Goal: Task Accomplishment & Management: Manage account settings

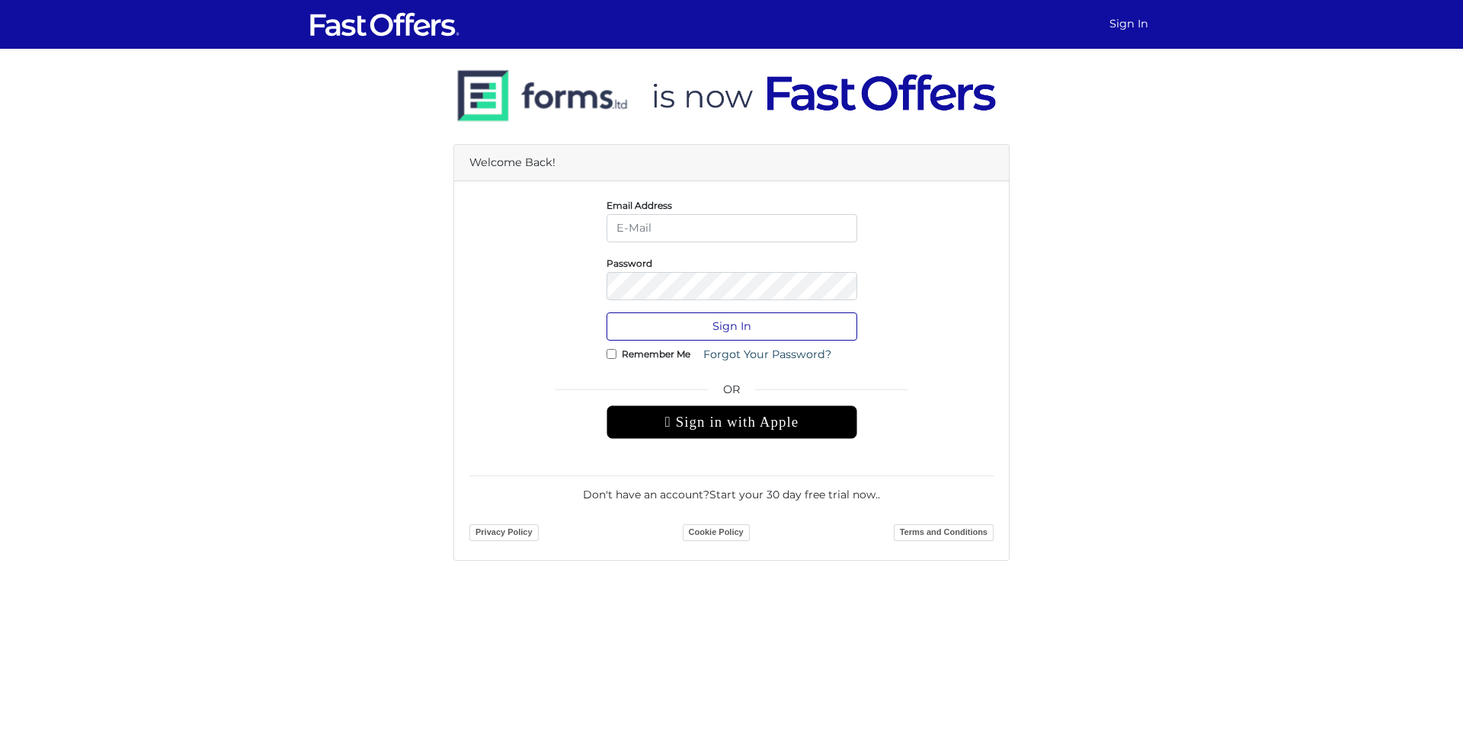
type input "[PERSON_NAME][EMAIL_ADDRESS][DOMAIN_NAME]"
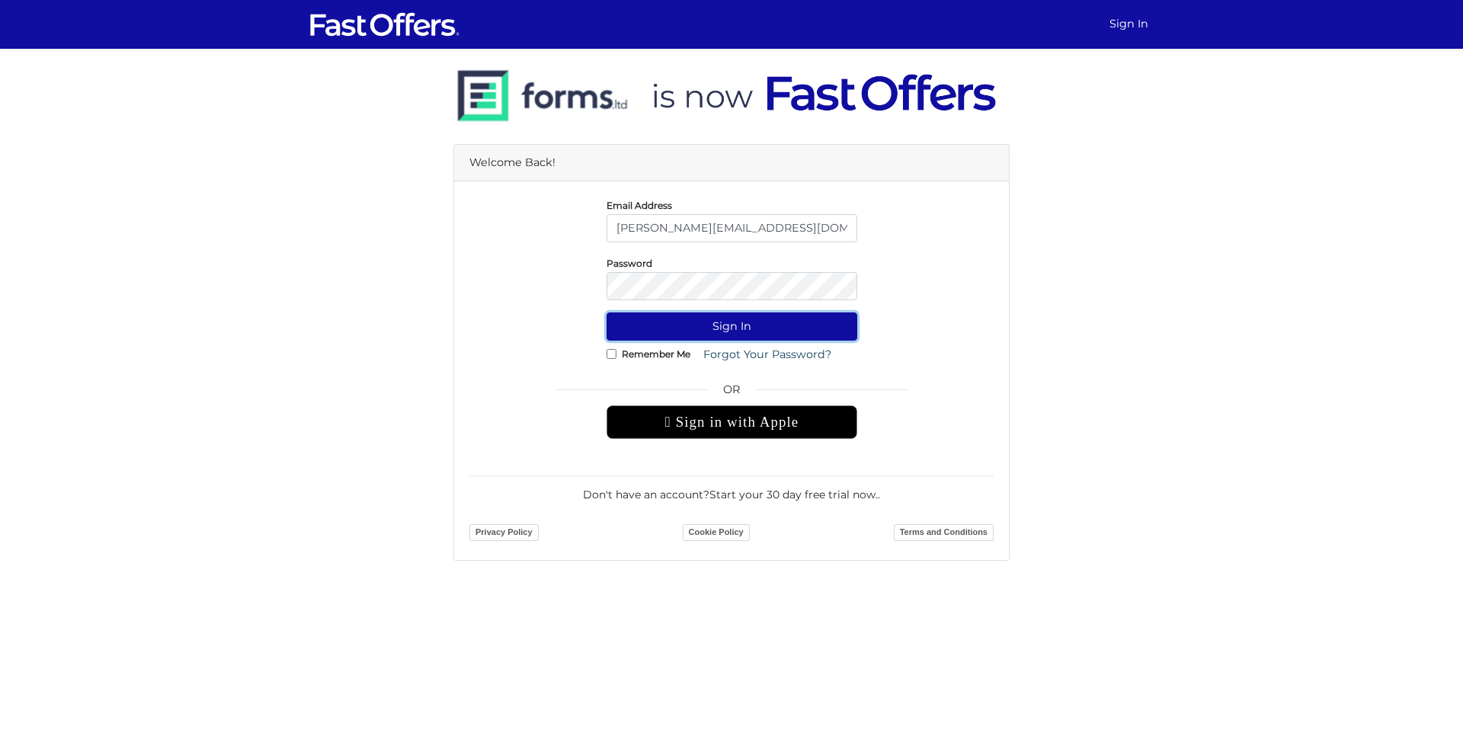
click at [769, 328] on button "Sign In" at bounding box center [732, 326] width 251 height 28
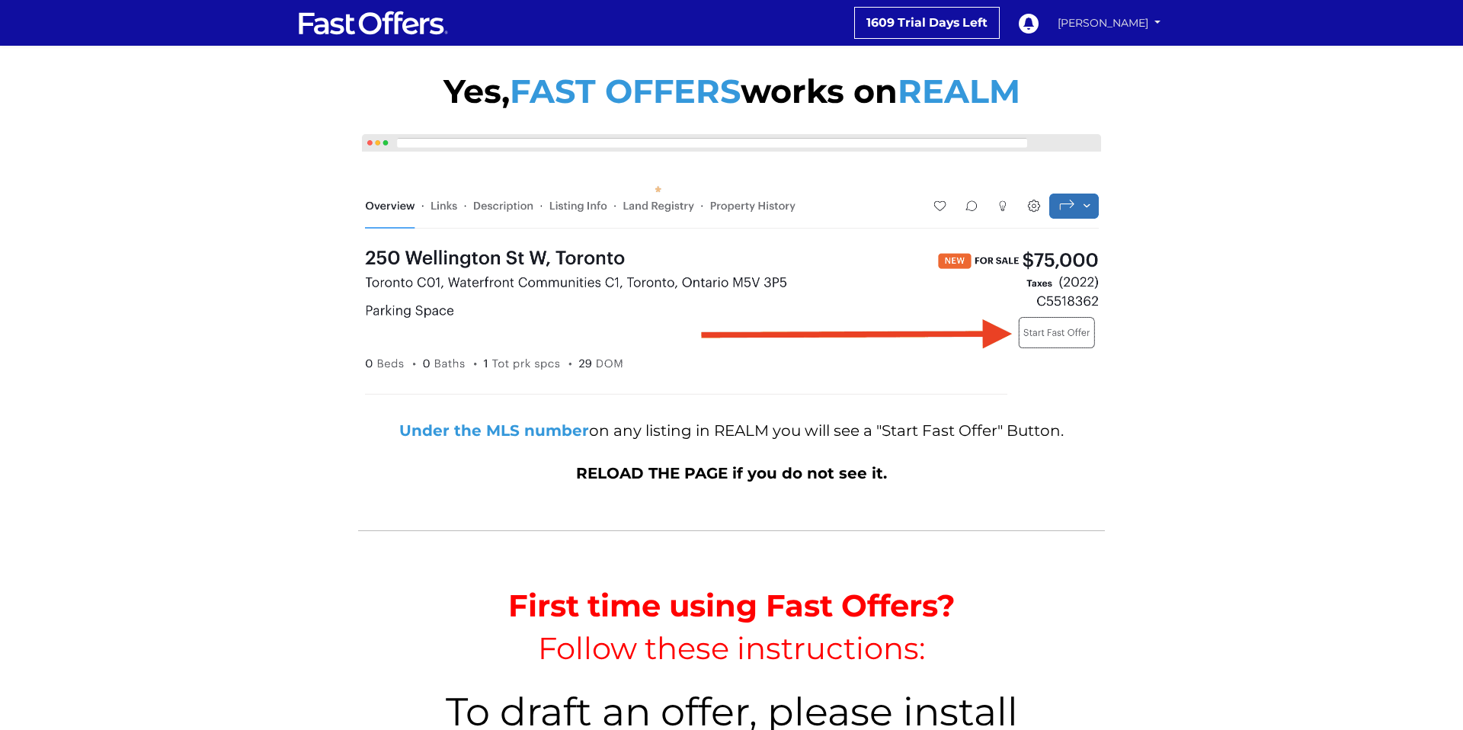
click at [1094, 24] on link "[PERSON_NAME]" at bounding box center [1109, 23] width 114 height 27
click at [1092, 50] on link "My Offers" at bounding box center [1112, 53] width 105 height 20
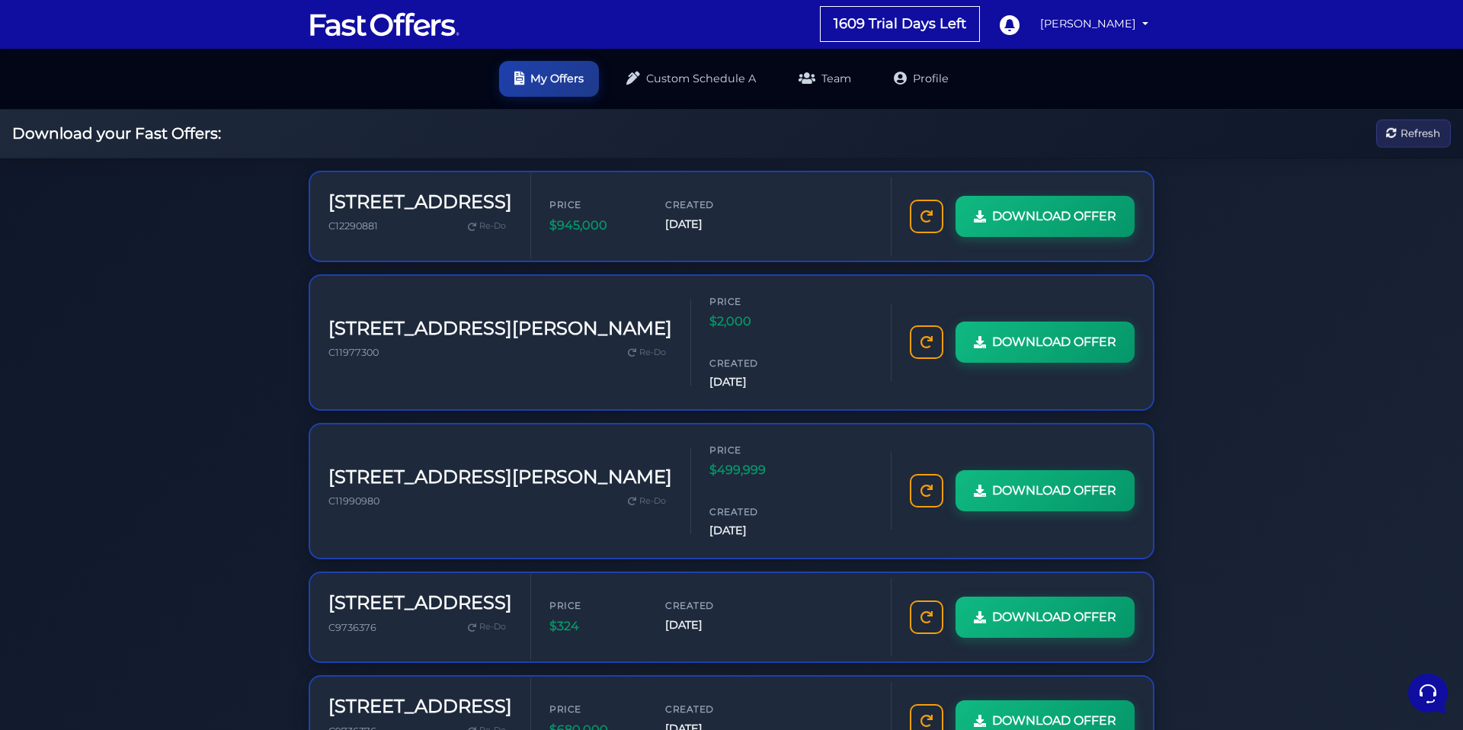
click at [921, 83] on link "Profile" at bounding box center [921, 77] width 85 height 36
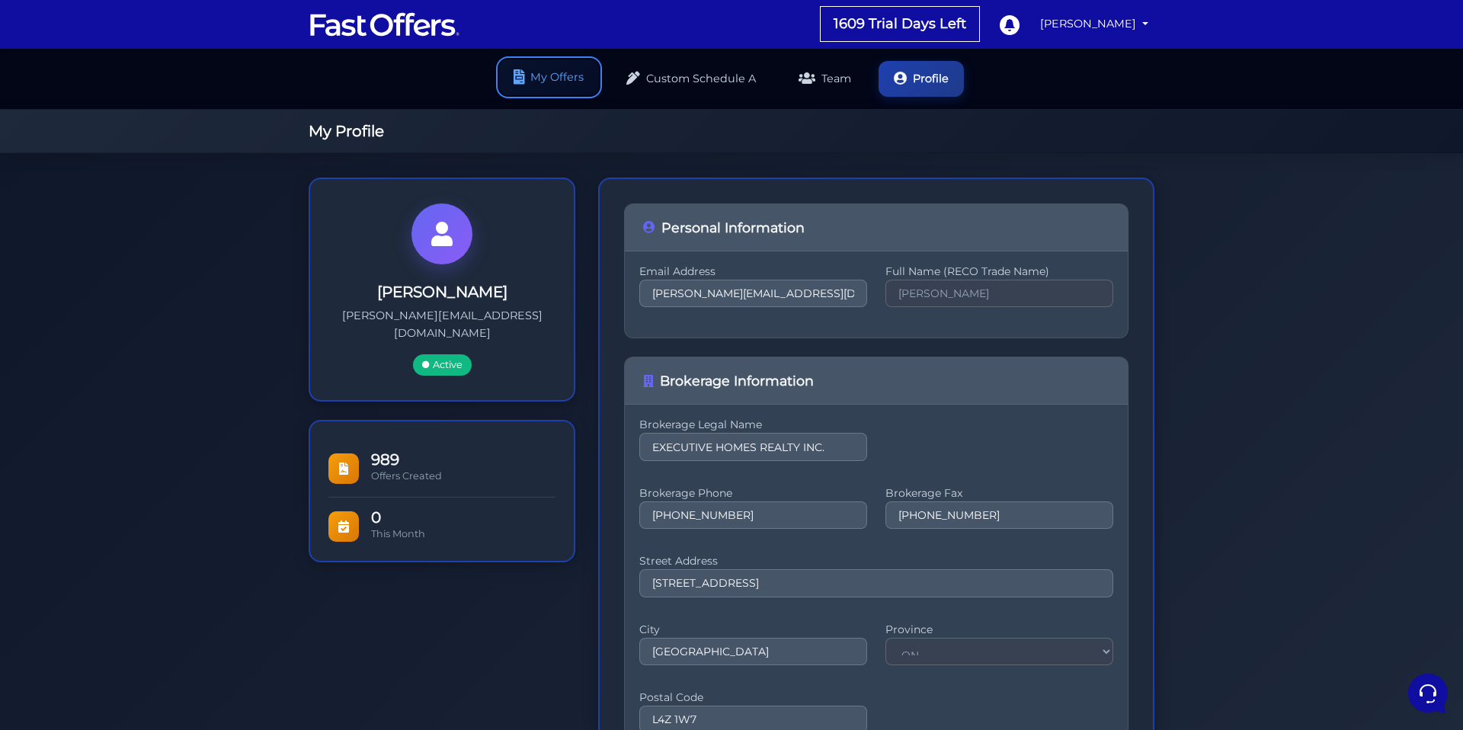
click at [572, 76] on link "My Offers" at bounding box center [549, 77] width 100 height 36
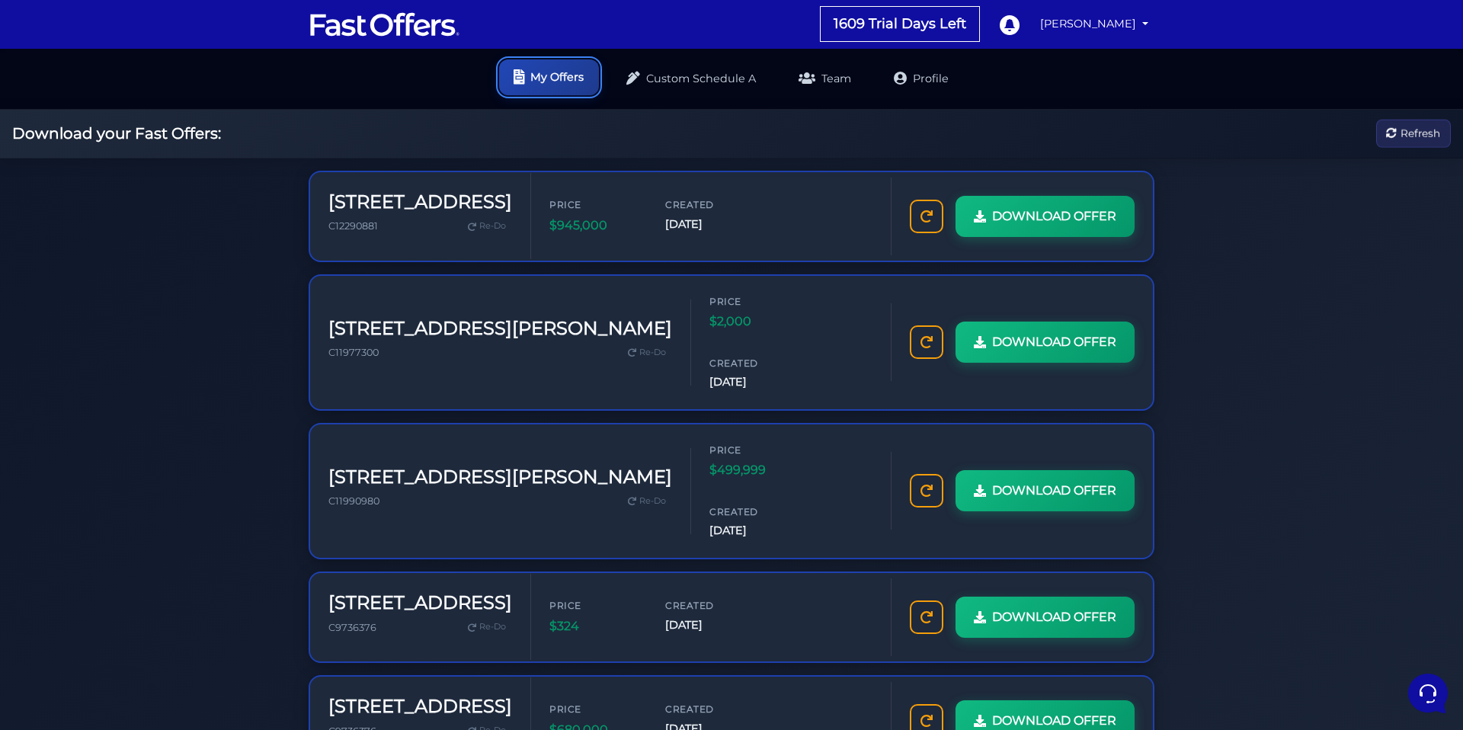
click at [541, 76] on link "My Offers" at bounding box center [549, 77] width 100 height 36
click at [541, 76] on link "My Offers" at bounding box center [549, 79] width 100 height 36
